Goal: Information Seeking & Learning: Learn about a topic

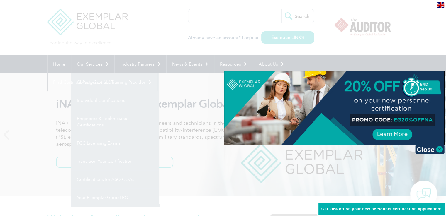
click at [170, 53] on div at bounding box center [223, 108] width 446 height 216
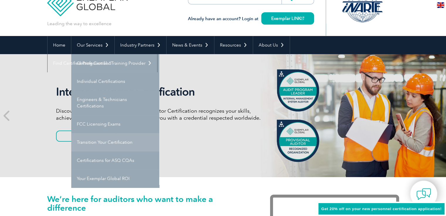
scroll to position [29, 0]
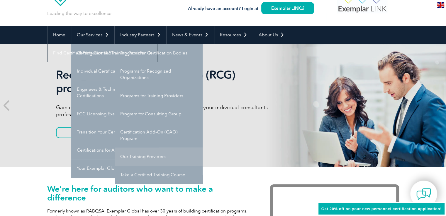
click at [152, 154] on link "Our Training Providers" at bounding box center [159, 157] width 88 height 18
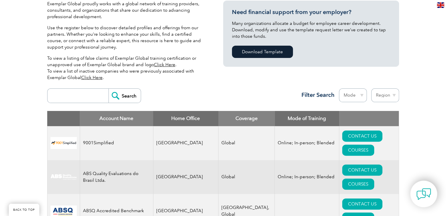
scroll to position [205, 0]
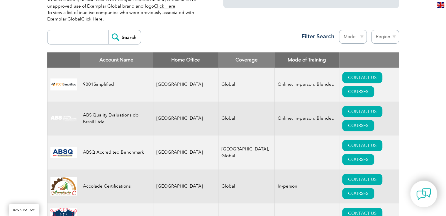
click at [386, 38] on select "Region Australia Bahrain Bangladesh Brazil Canada Colombia Dominican Republic E…" at bounding box center [385, 37] width 28 height 14
select select "Pakistan"
click at [371, 30] on select "Region Australia Bahrain Bangladesh Brazil Canada Colombia Dominican Republic E…" at bounding box center [385, 37] width 28 height 14
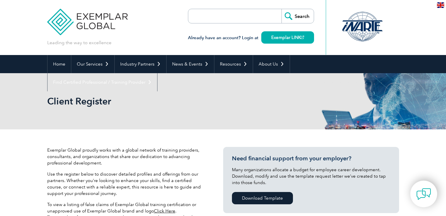
select select "[GEOGRAPHIC_DATA]"
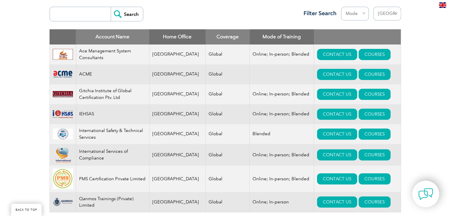
scroll to position [234, 0]
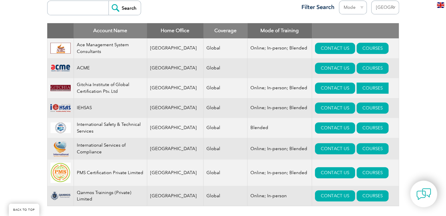
click at [356, 89] on link "COURSES" at bounding box center [372, 88] width 32 height 11
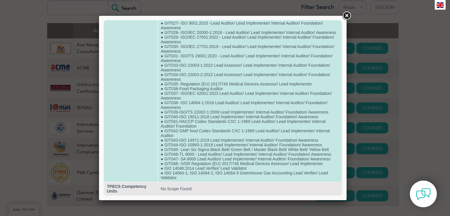
scroll to position [261, 0]
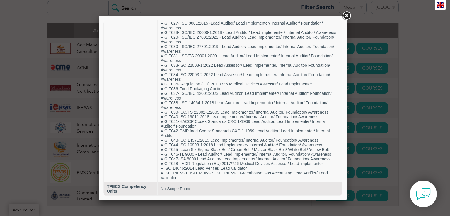
click at [351, 15] on link at bounding box center [346, 16] width 11 height 11
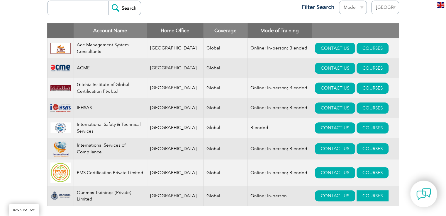
click at [366, 200] on link "COURSES" at bounding box center [372, 195] width 32 height 11
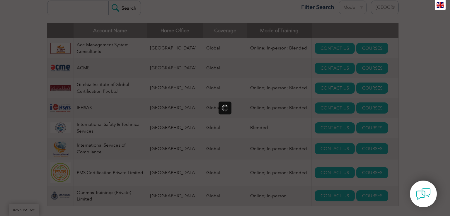
scroll to position [0, 0]
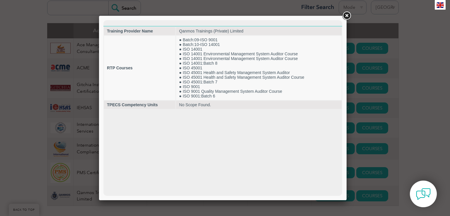
click at [347, 18] on link at bounding box center [346, 16] width 11 height 11
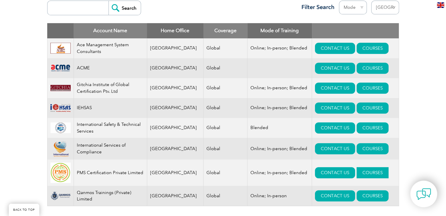
click at [356, 175] on link "COURSES" at bounding box center [372, 172] width 32 height 11
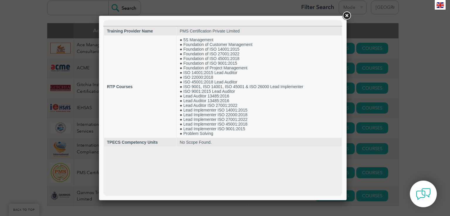
click at [348, 13] on link at bounding box center [346, 16] width 11 height 11
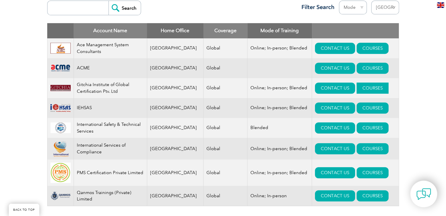
click at [356, 91] on link "COURSES" at bounding box center [372, 88] width 32 height 11
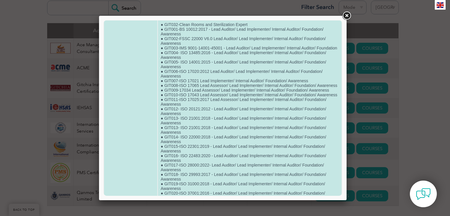
scroll to position [29, 0]
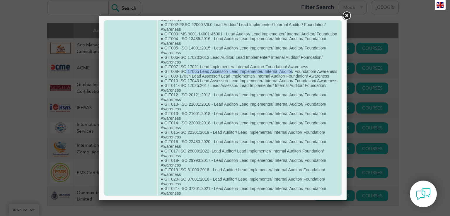
drag, startPoint x: 185, startPoint y: 80, endPoint x: 291, endPoint y: 77, distance: 105.8
click at [291, 77] on td "● GIT032-Clean Rooms and Sterilization Expert ● GIT001-BS 10012:2017 - Lead Aud…" at bounding box center [250, 204] width 184 height 397
drag, startPoint x: 181, startPoint y: 89, endPoint x: 269, endPoint y: 88, distance: 88.5
click at [269, 88] on td "● GIT032-Clean Rooms and Sterilization Expert ● GIT001-BS 10012:2017 - Lead Aud…" at bounding box center [250, 204] width 184 height 397
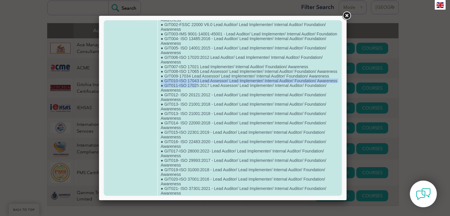
drag, startPoint x: 195, startPoint y: 104, endPoint x: 279, endPoint y: 101, distance: 84.5
click at [279, 101] on td "● GIT032-Clean Rooms and Sterilization Expert ● GIT001-BS 10012:2017 - Lead Aud…" at bounding box center [250, 204] width 184 height 397
click at [232, 91] on td "● GIT032-Clean Rooms and Sterilization Expert ● GIT001-BS 10012:2017 - Lead Aud…" at bounding box center [250, 204] width 184 height 397
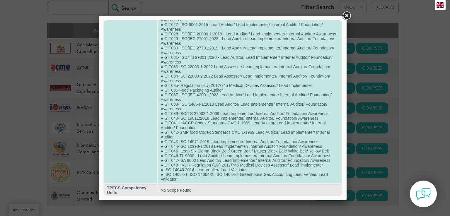
scroll to position [264, 0]
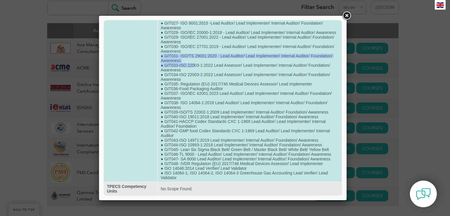
drag, startPoint x: 218, startPoint y: 85, endPoint x: 259, endPoint y: 81, distance: 40.9
drag, startPoint x: 232, startPoint y: 169, endPoint x: 164, endPoint y: 168, distance: 68.3
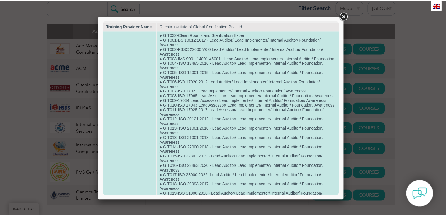
scroll to position [0, 0]
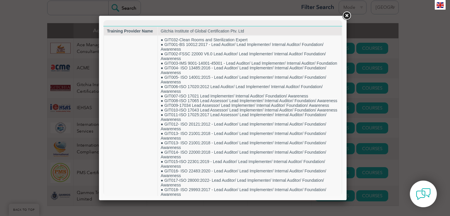
click at [347, 17] on link at bounding box center [346, 16] width 11 height 11
